Goal: Check status: Check status

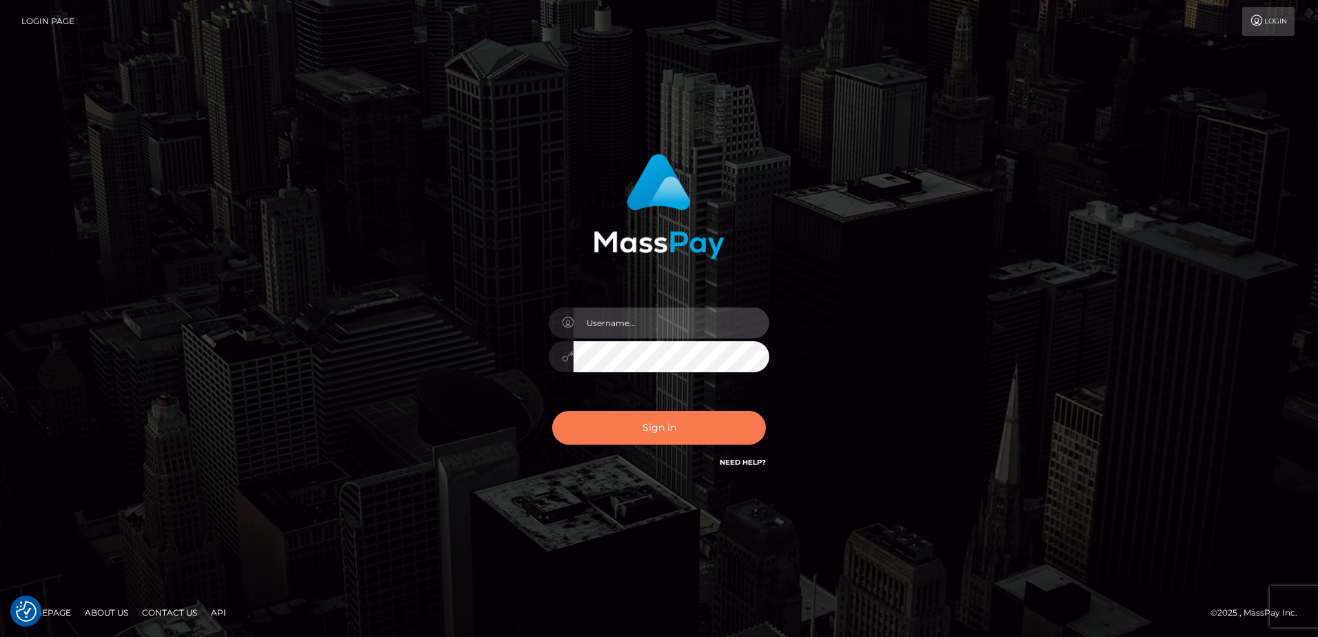
type input "alice.of"
click at [667, 433] on button "Sign in" at bounding box center [659, 428] width 214 height 34
type input "alice.of"
click at [667, 433] on button "Sign in" at bounding box center [659, 428] width 214 height 34
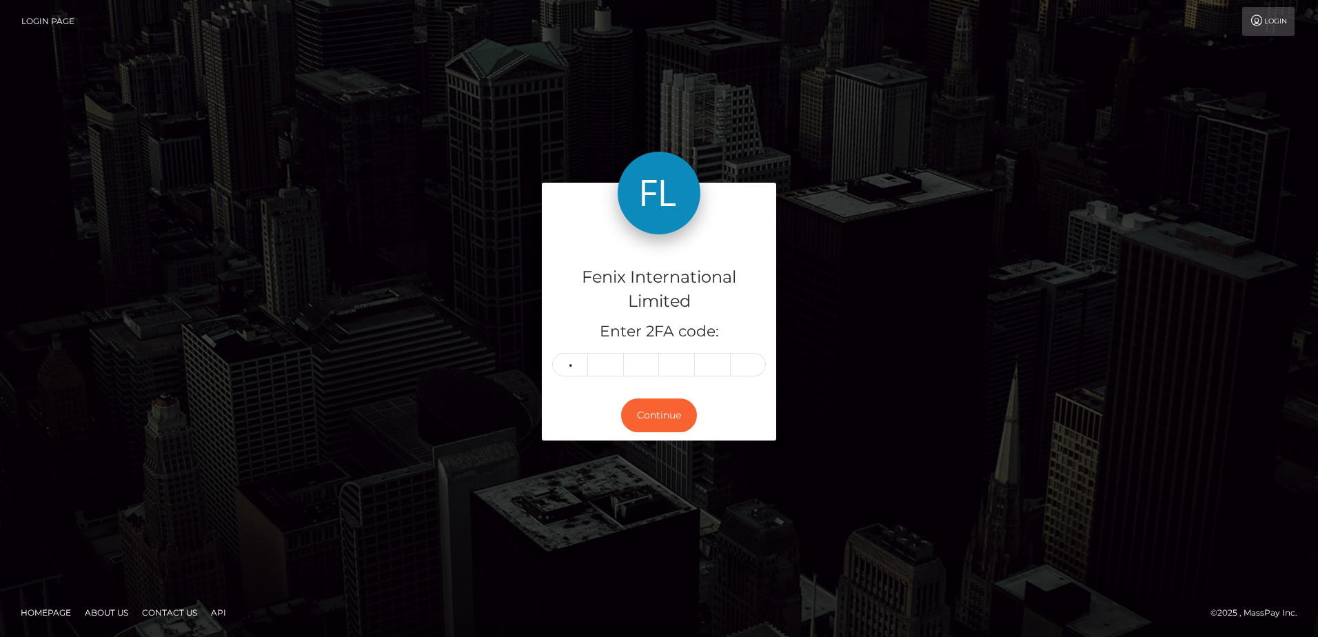
type input "5"
type input "1"
type input "2"
type input "9"
type input "4"
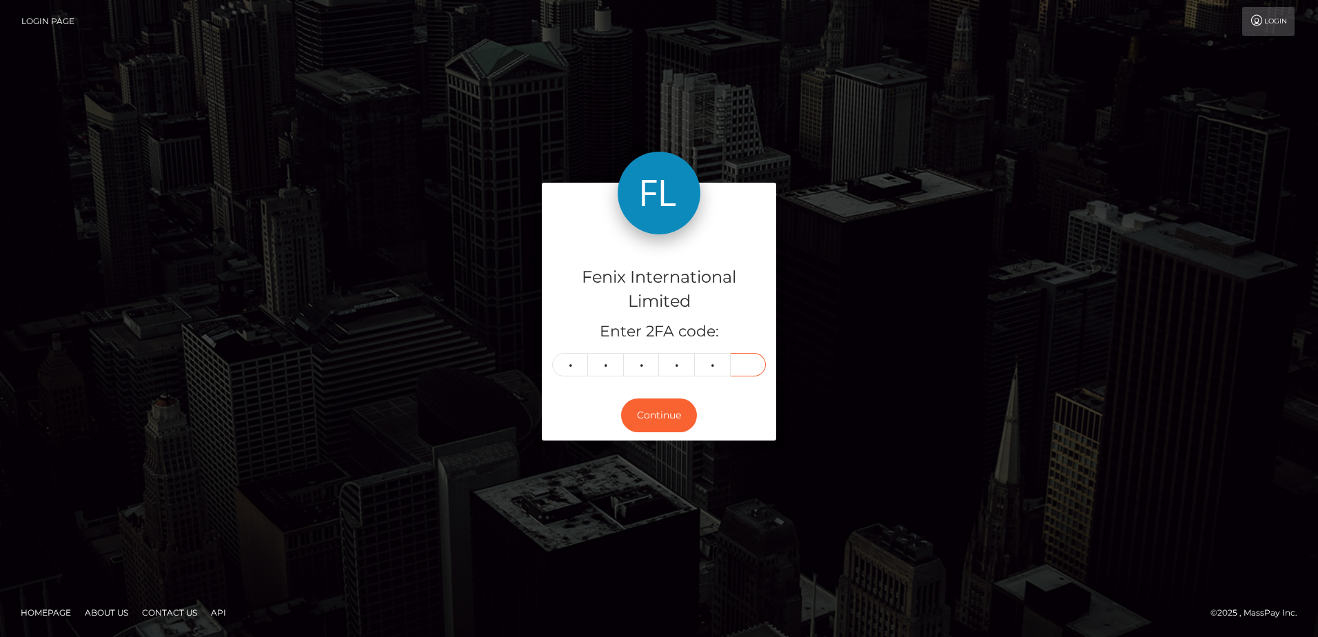
type input "6"
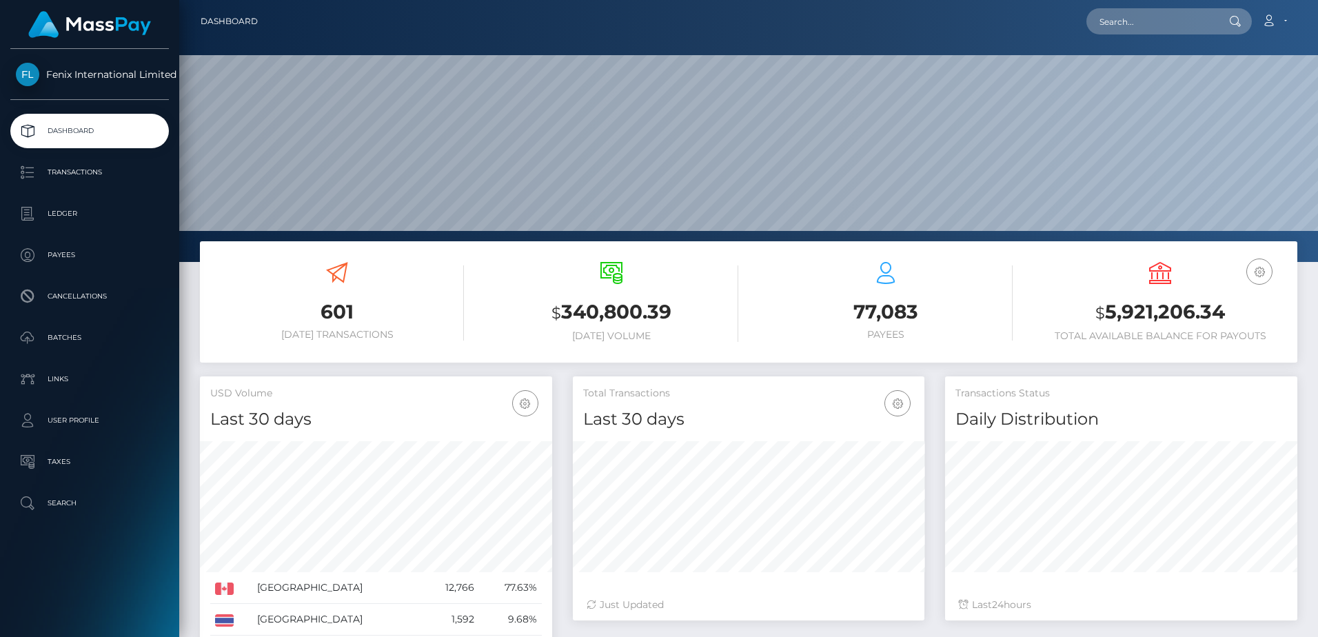
scroll to position [245, 352]
click at [74, 339] on p "Batches" at bounding box center [90, 337] width 148 height 21
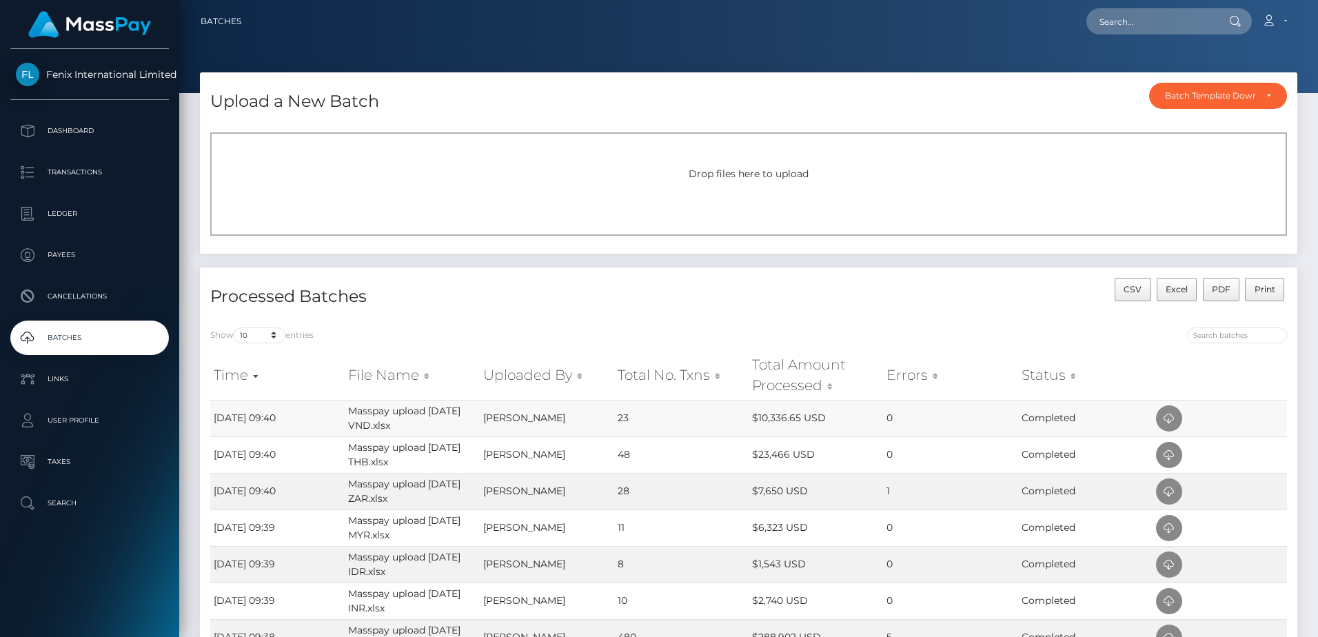
scroll to position [207, 0]
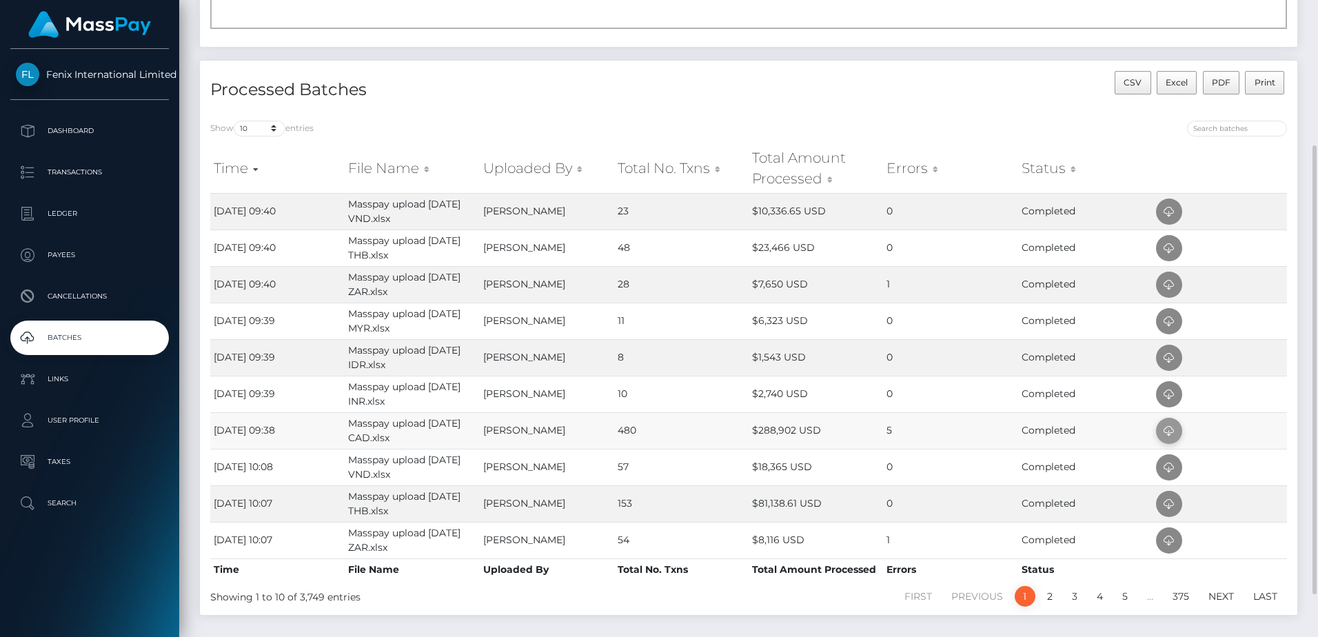
click at [1168, 431] on icon at bounding box center [1169, 431] width 17 height 17
click at [651, 394] on td "10" at bounding box center [681, 394] width 134 height 37
click at [1174, 398] on icon at bounding box center [1169, 394] width 17 height 17
click at [705, 358] on td "8" at bounding box center [681, 357] width 134 height 37
click at [1171, 365] on icon at bounding box center [1169, 358] width 17 height 17
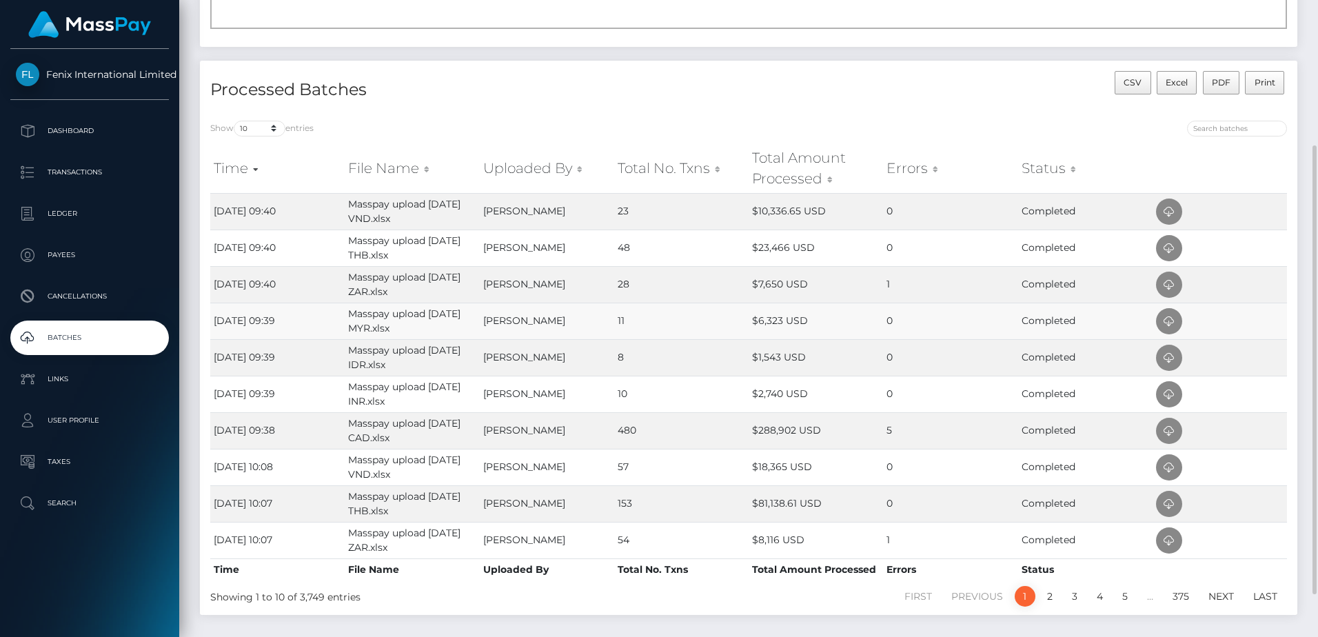
click at [677, 323] on td "11" at bounding box center [681, 321] width 134 height 37
click at [1174, 319] on icon at bounding box center [1169, 321] width 17 height 17
click at [652, 294] on td "28" at bounding box center [681, 284] width 134 height 37
click at [1171, 287] on icon at bounding box center [1169, 284] width 17 height 17
click at [645, 255] on td "48" at bounding box center [681, 248] width 134 height 37
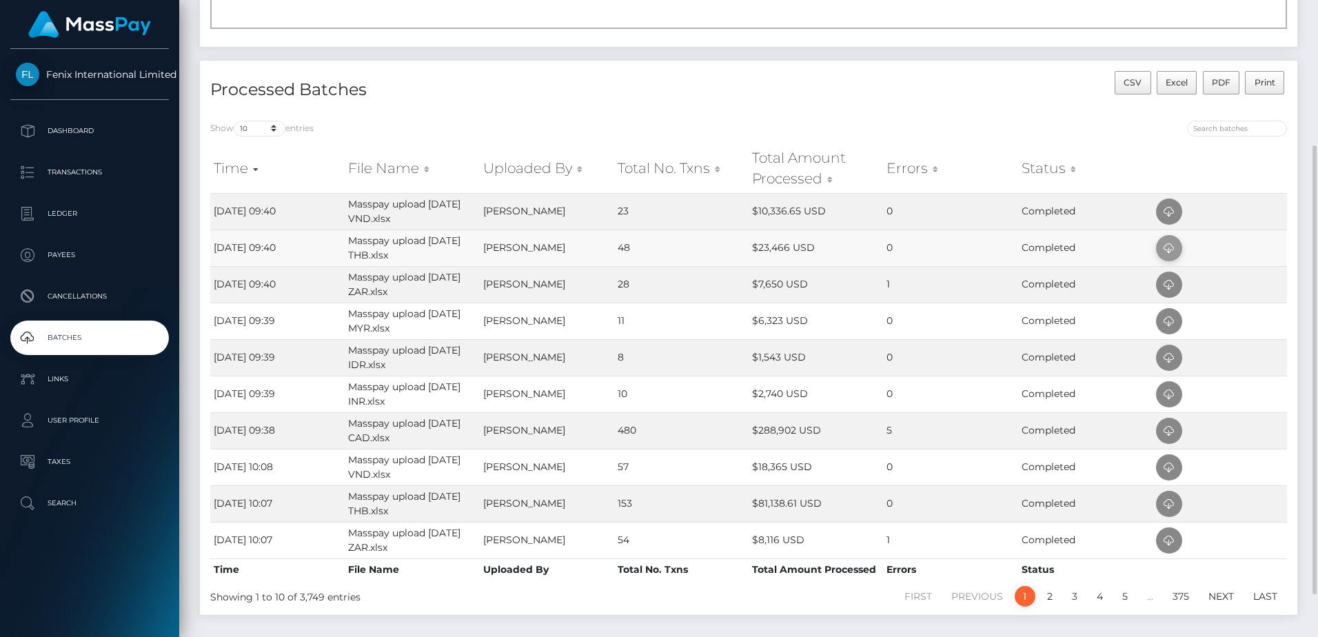
click at [1161, 246] on icon at bounding box center [1169, 248] width 17 height 17
click at [663, 208] on td "23" at bounding box center [681, 211] width 134 height 37
click at [1172, 219] on icon at bounding box center [1169, 211] width 17 height 17
